Goal: Task Accomplishment & Management: Use online tool/utility

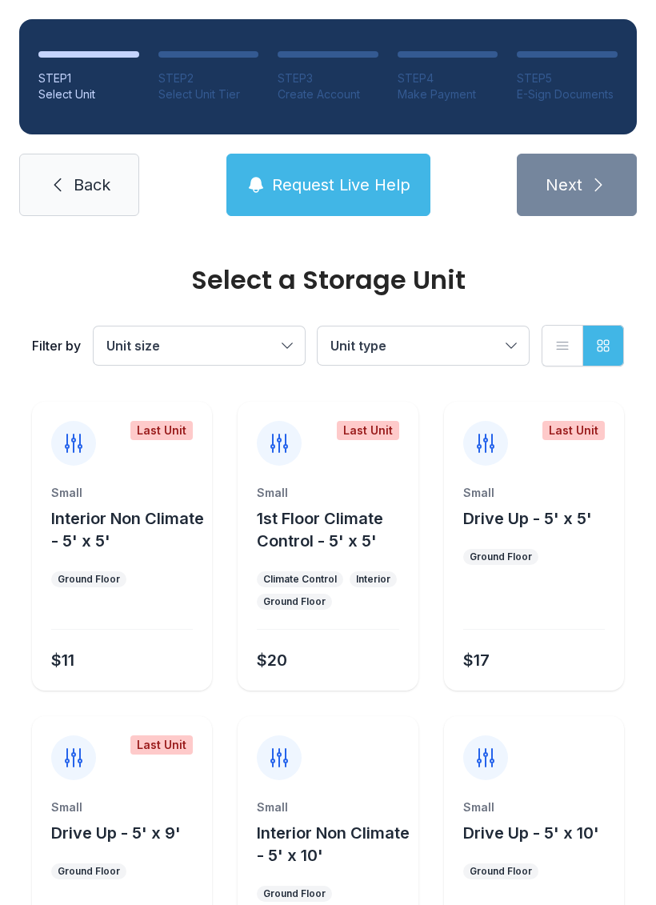
click at [42, 199] on link "Back" at bounding box center [79, 185] width 120 height 62
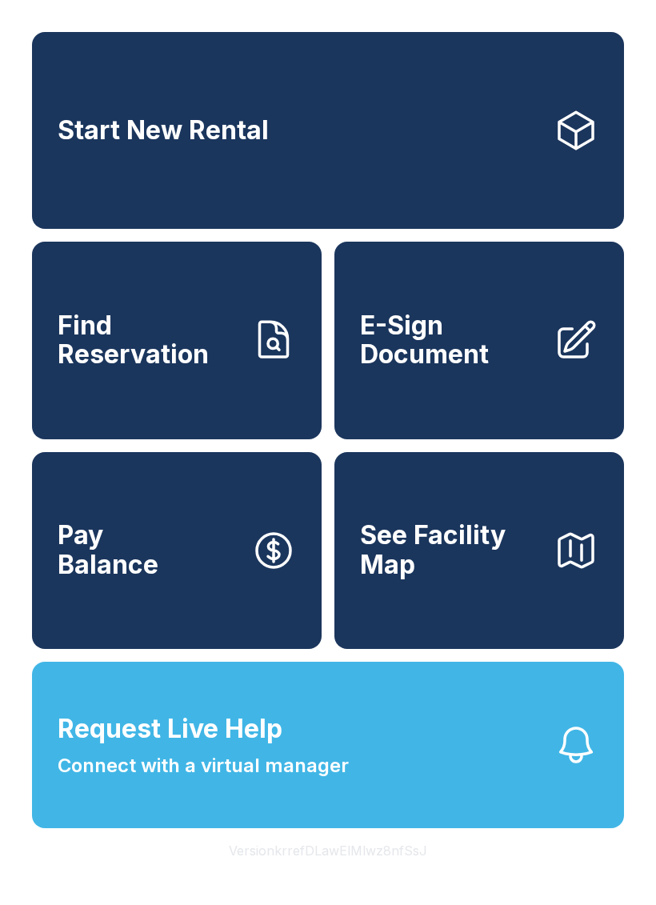
click at [107, 215] on link "Start New Rental" at bounding box center [328, 130] width 592 height 197
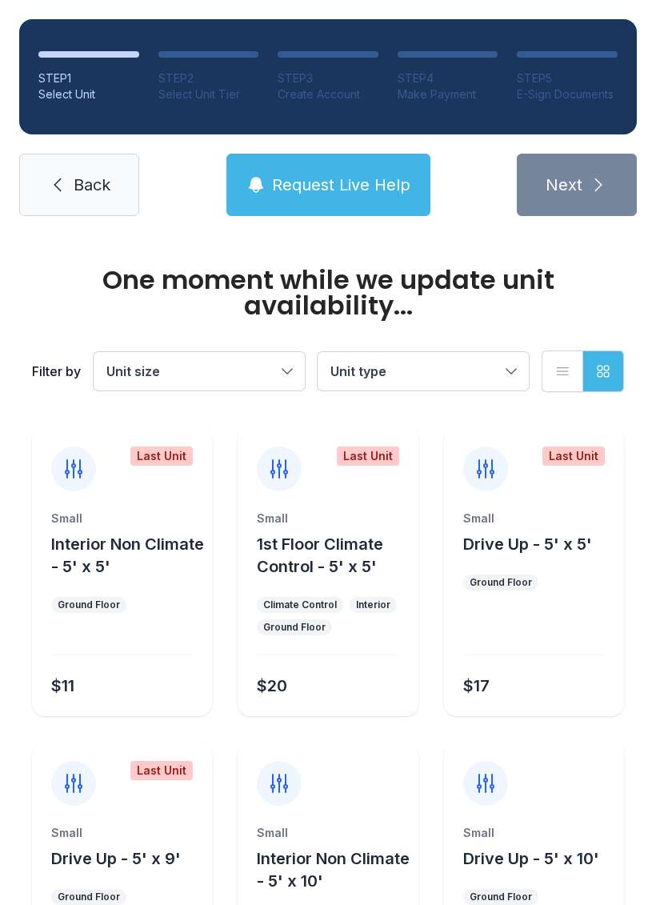
click at [75, 194] on span "Back" at bounding box center [92, 185] width 37 height 22
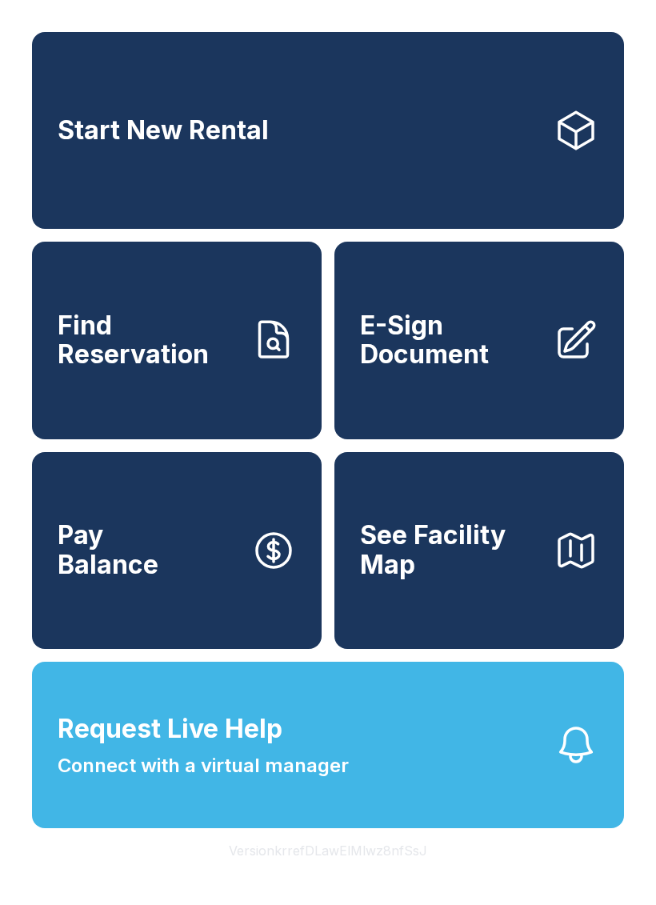
click at [175, 143] on span "Start New Rental" at bounding box center [163, 131] width 211 height 30
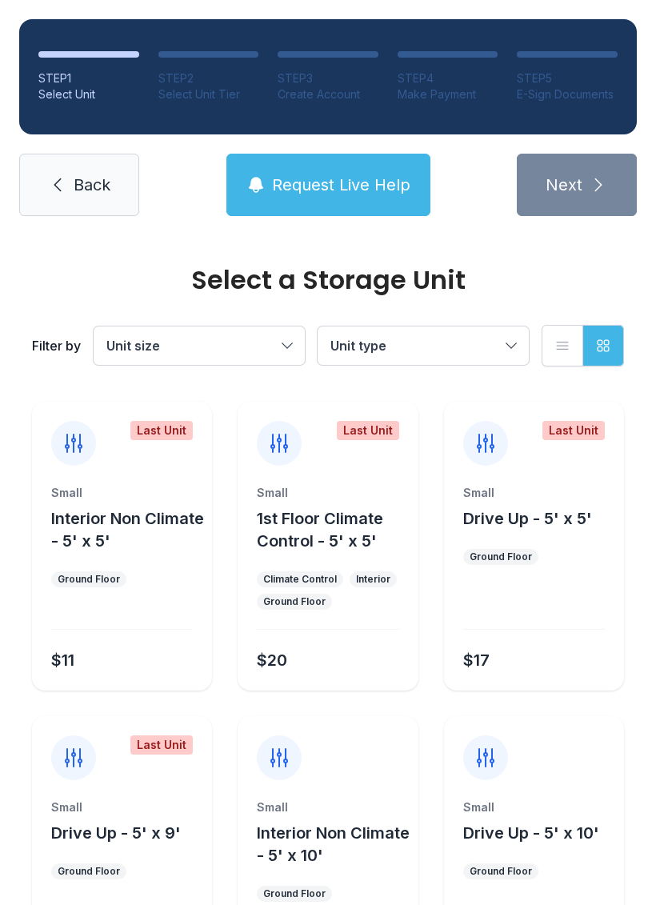
click at [334, 196] on button "Request Live Help" at bounding box center [329, 185] width 204 height 62
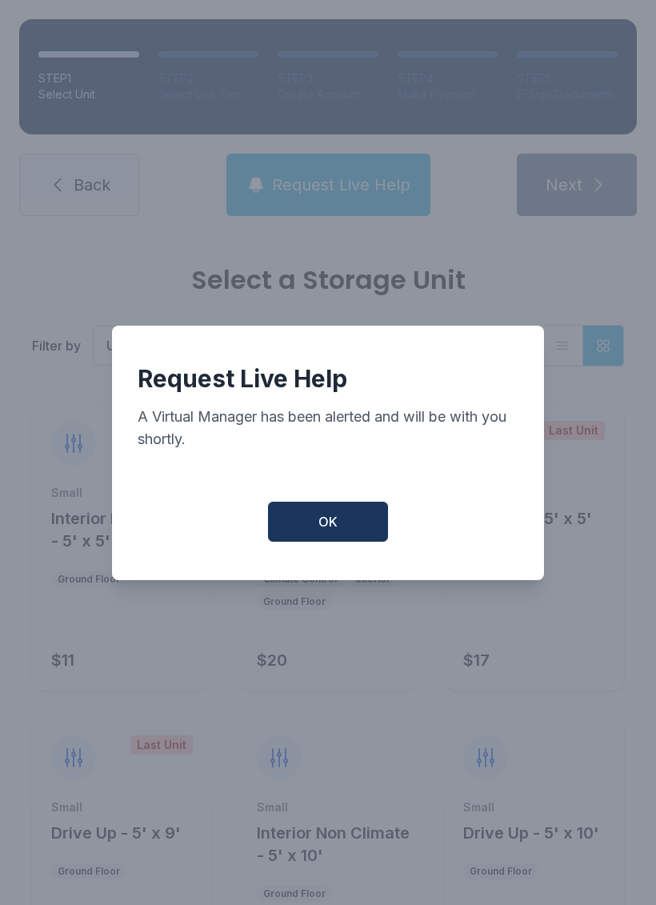
click at [327, 542] on button "OK" at bounding box center [328, 522] width 120 height 40
